Goal: Task Accomplishment & Management: Use online tool/utility

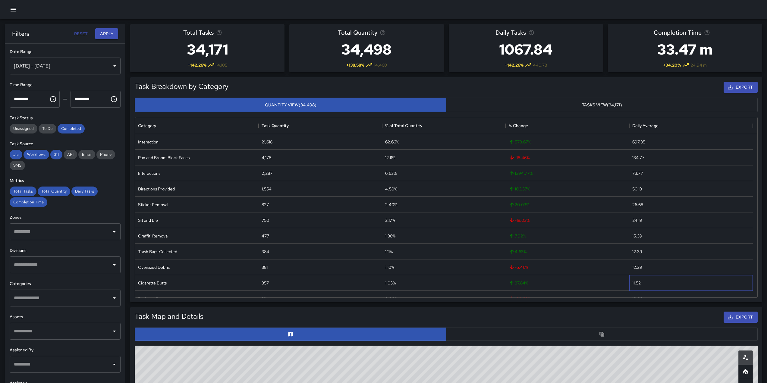
click at [677, 280] on div "11.52" at bounding box center [692, 283] width 124 height 16
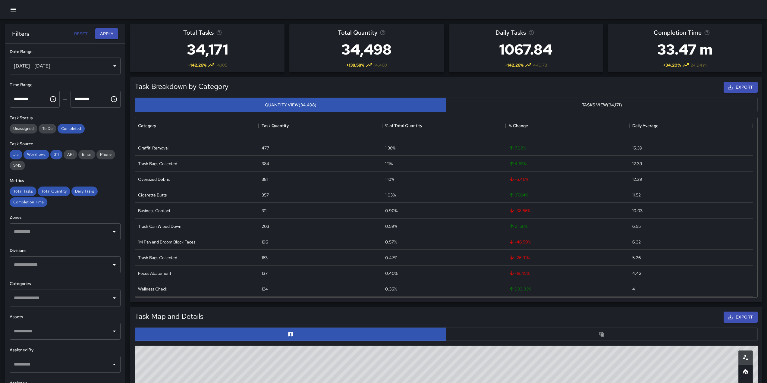
scroll to position [92, 0]
click at [272, 246] on div "196" at bounding box center [321, 239] width 124 height 16
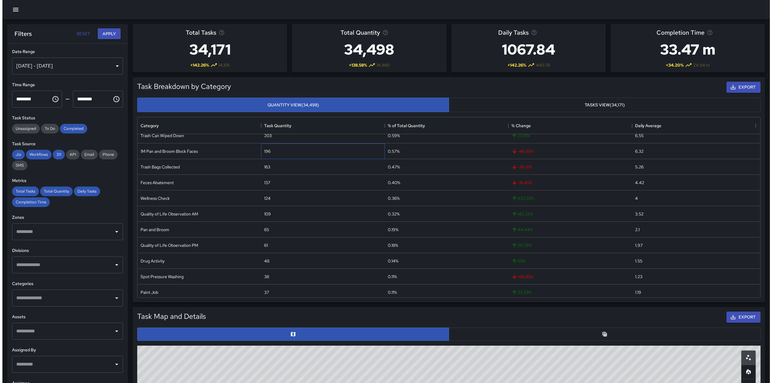
scroll to position [176, 618]
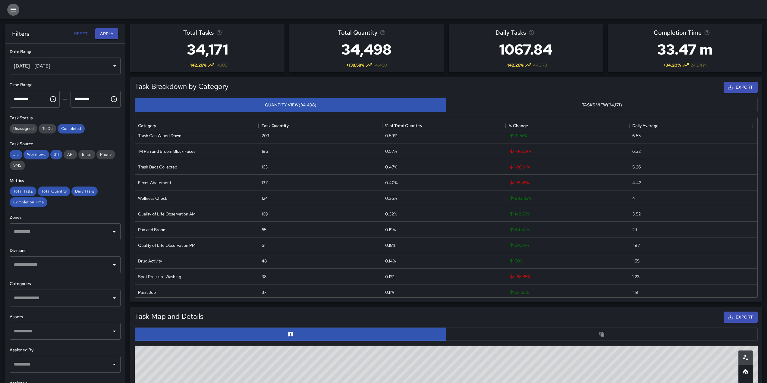
click at [8, 11] on button "button" at bounding box center [13, 10] width 12 height 12
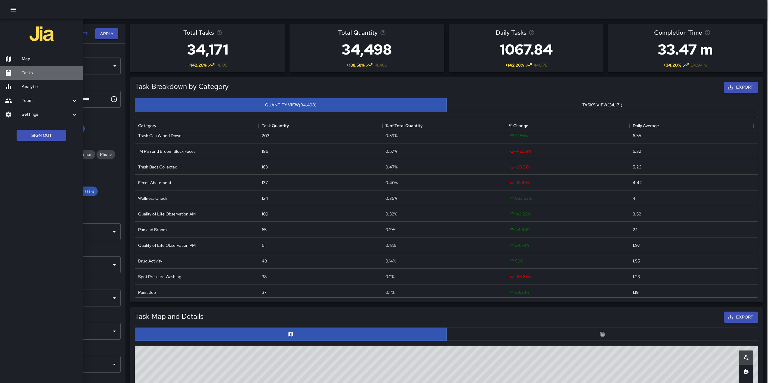
click at [31, 70] on h6 "Tasks" at bounding box center [50, 73] width 56 height 7
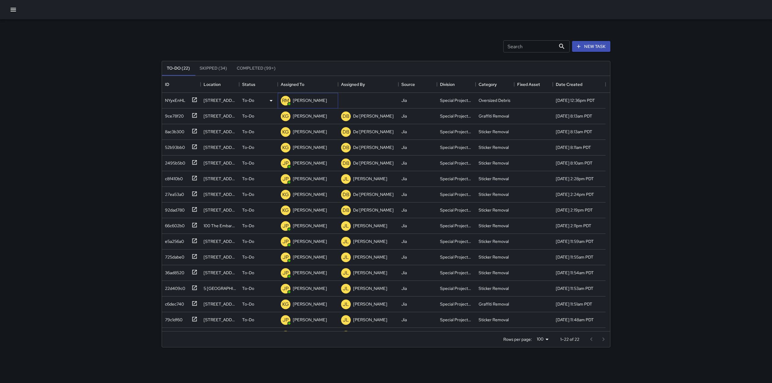
click at [308, 103] on p "[PERSON_NAME]" at bounding box center [310, 100] width 34 height 6
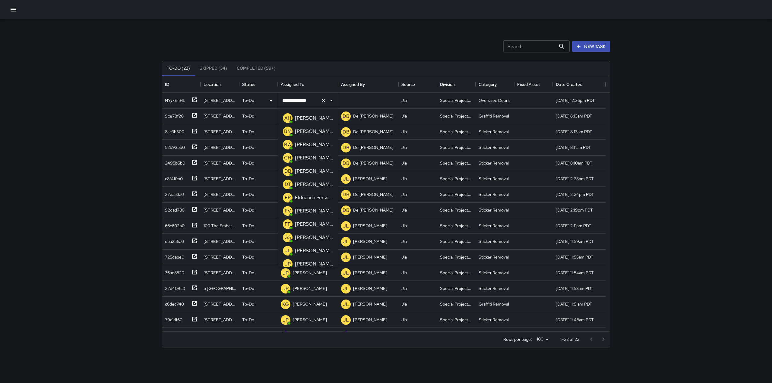
scroll to position [70, 0]
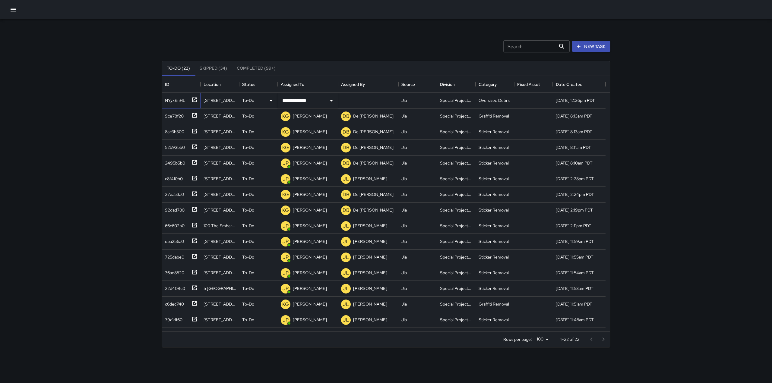
click at [191, 101] on icon at bounding box center [194, 100] width 6 height 6
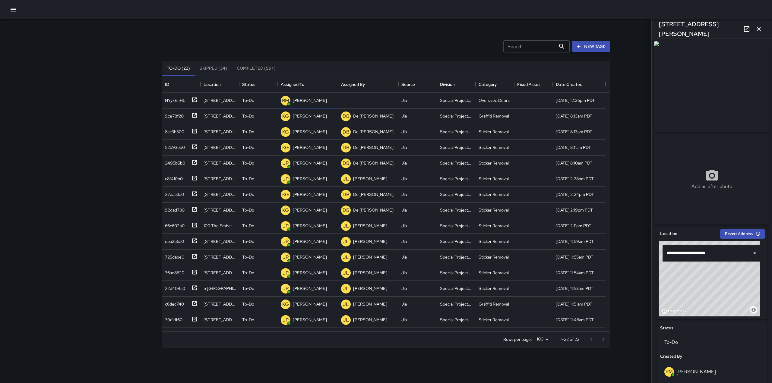
click at [311, 101] on p "[PERSON_NAME]" at bounding box center [310, 100] width 34 height 6
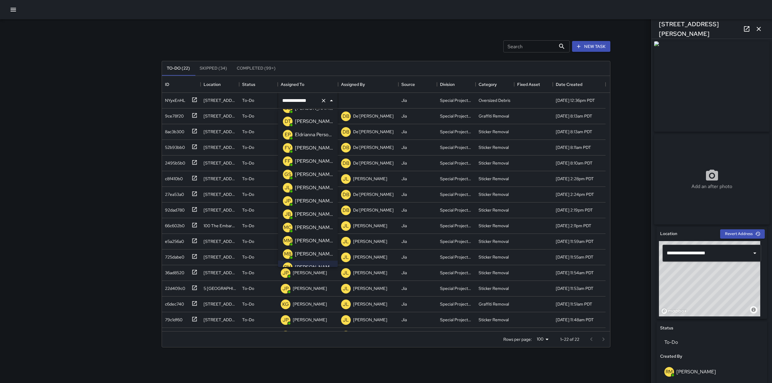
scroll to position [64, 0]
click at [312, 199] on p "[PERSON_NAME]" at bounding box center [314, 200] width 38 height 7
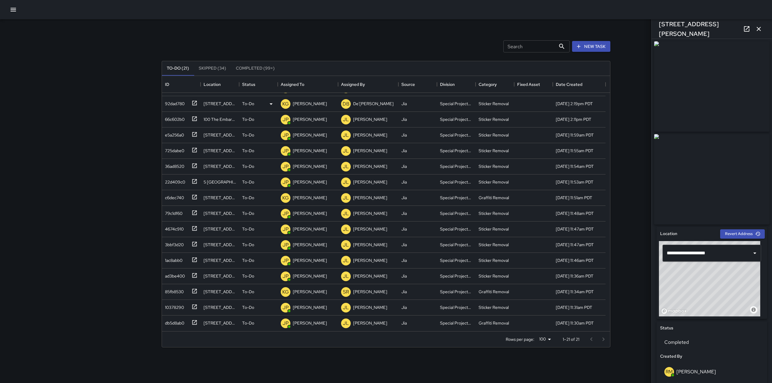
scroll to position [0, 0]
